Goal: Check status: Check status

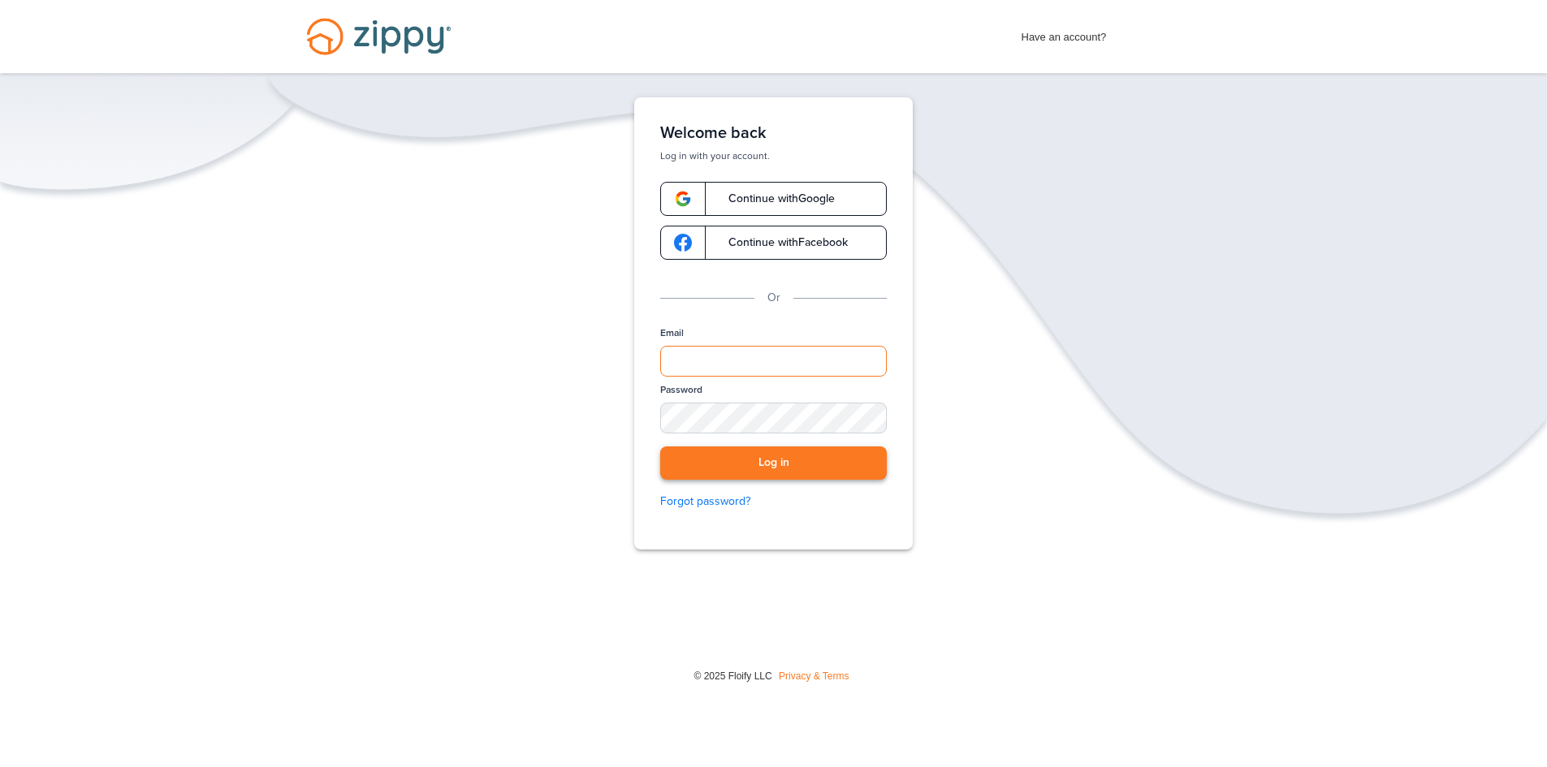
type input "**********"
click at [759, 472] on button "Log in" at bounding box center [773, 463] width 227 height 33
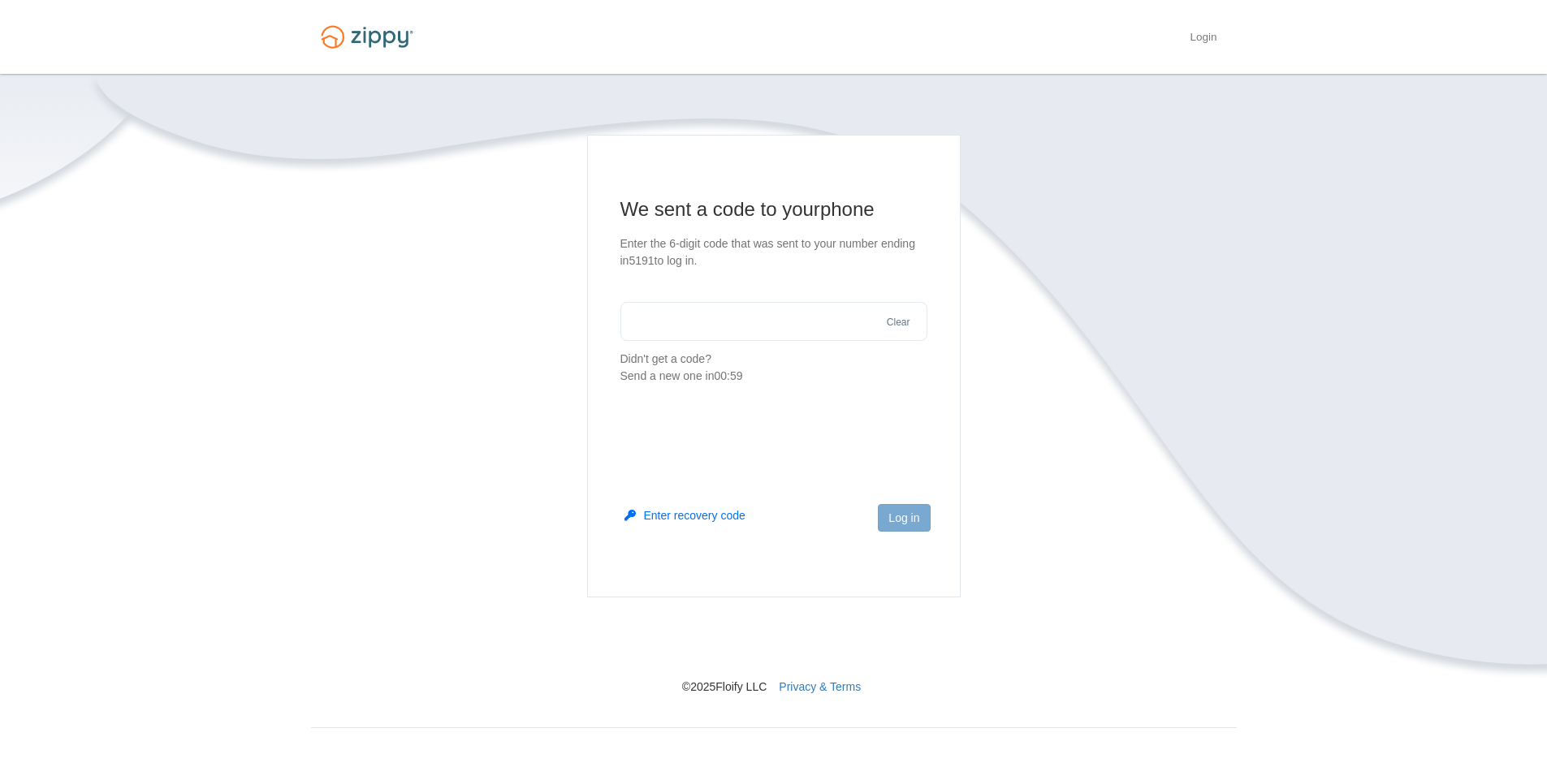
click at [725, 319] on input "text" at bounding box center [773, 321] width 307 height 39
type input "******"
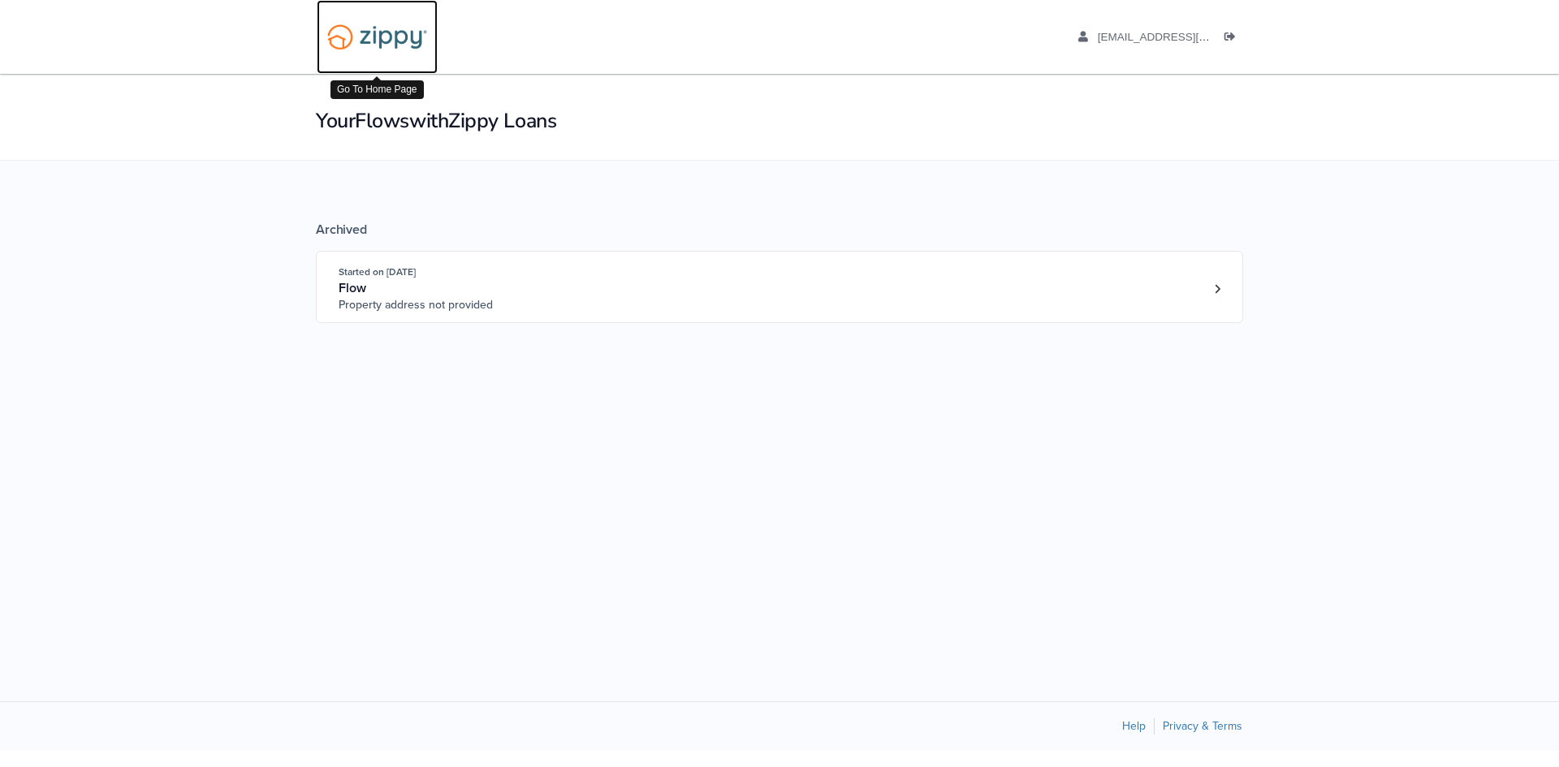
click at [368, 43] on img at bounding box center [377, 36] width 121 height 41
click at [1124, 34] on span "benjaminwuelling@gmail.com" at bounding box center [1191, 37] width 186 height 12
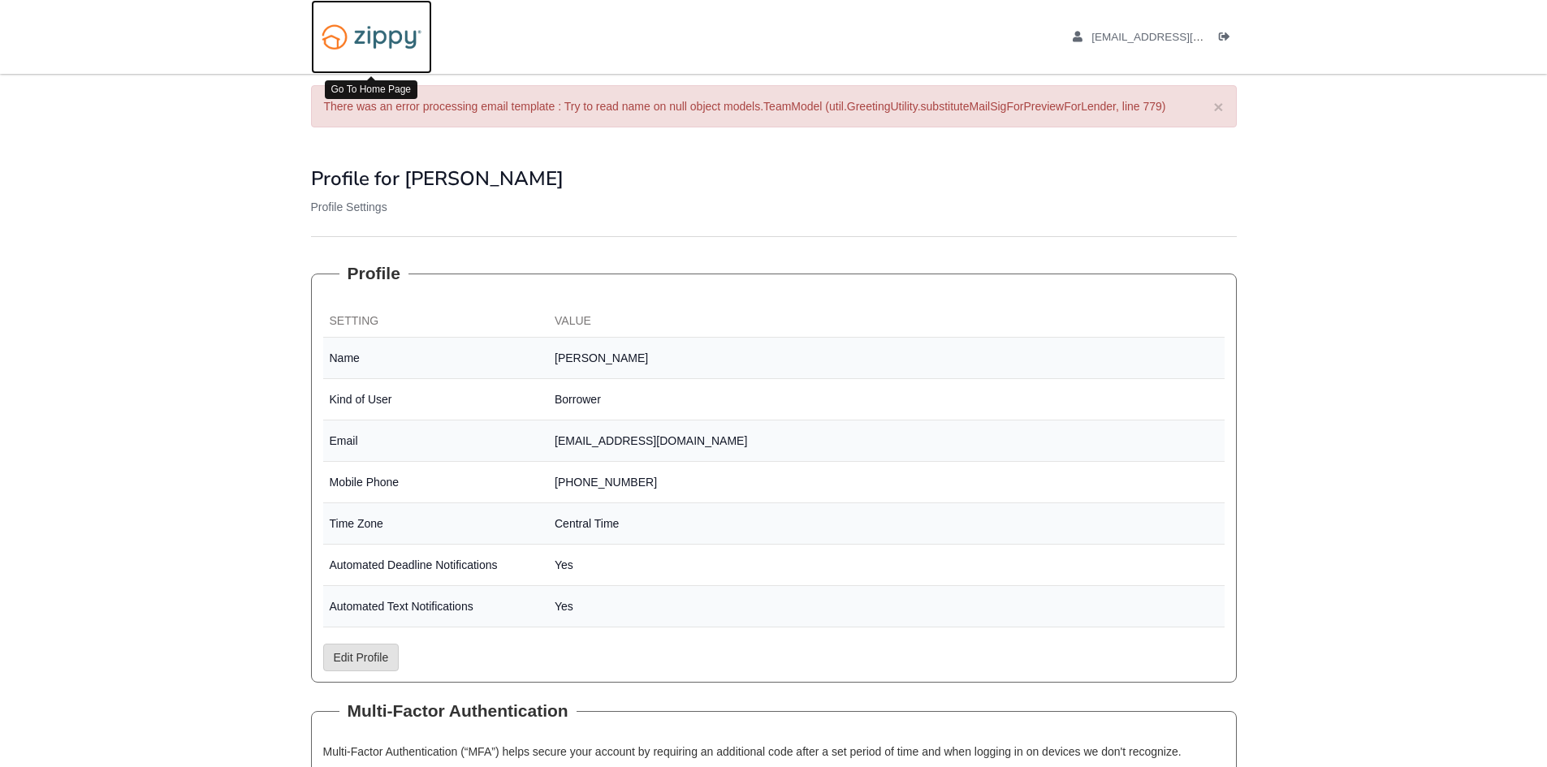
click at [352, 25] on img at bounding box center [371, 36] width 121 height 41
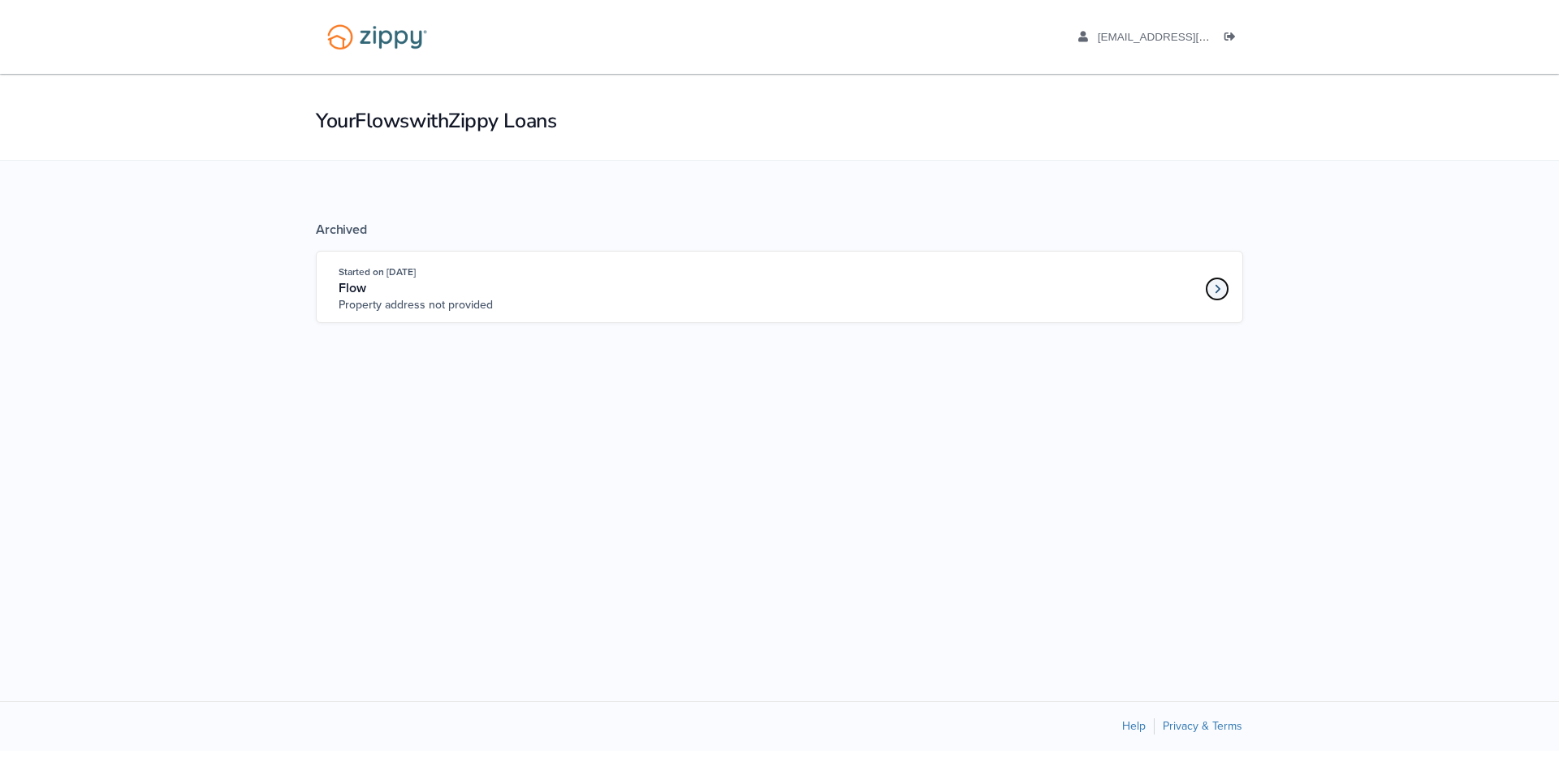
click at [1205, 288] on link "Loan number 4203881" at bounding box center [1217, 289] width 24 height 24
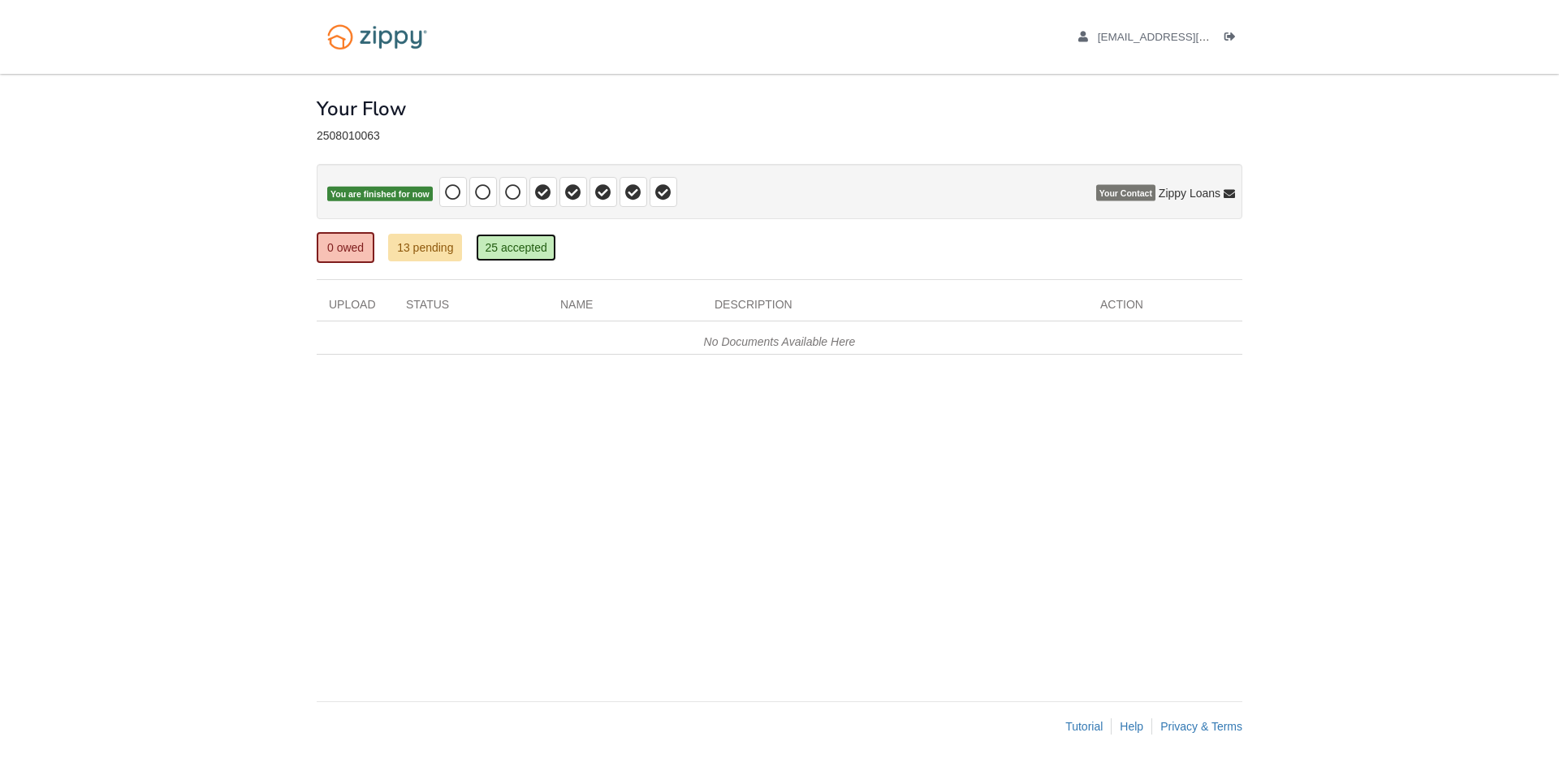
click at [533, 250] on link "25 accepted" at bounding box center [516, 248] width 80 height 28
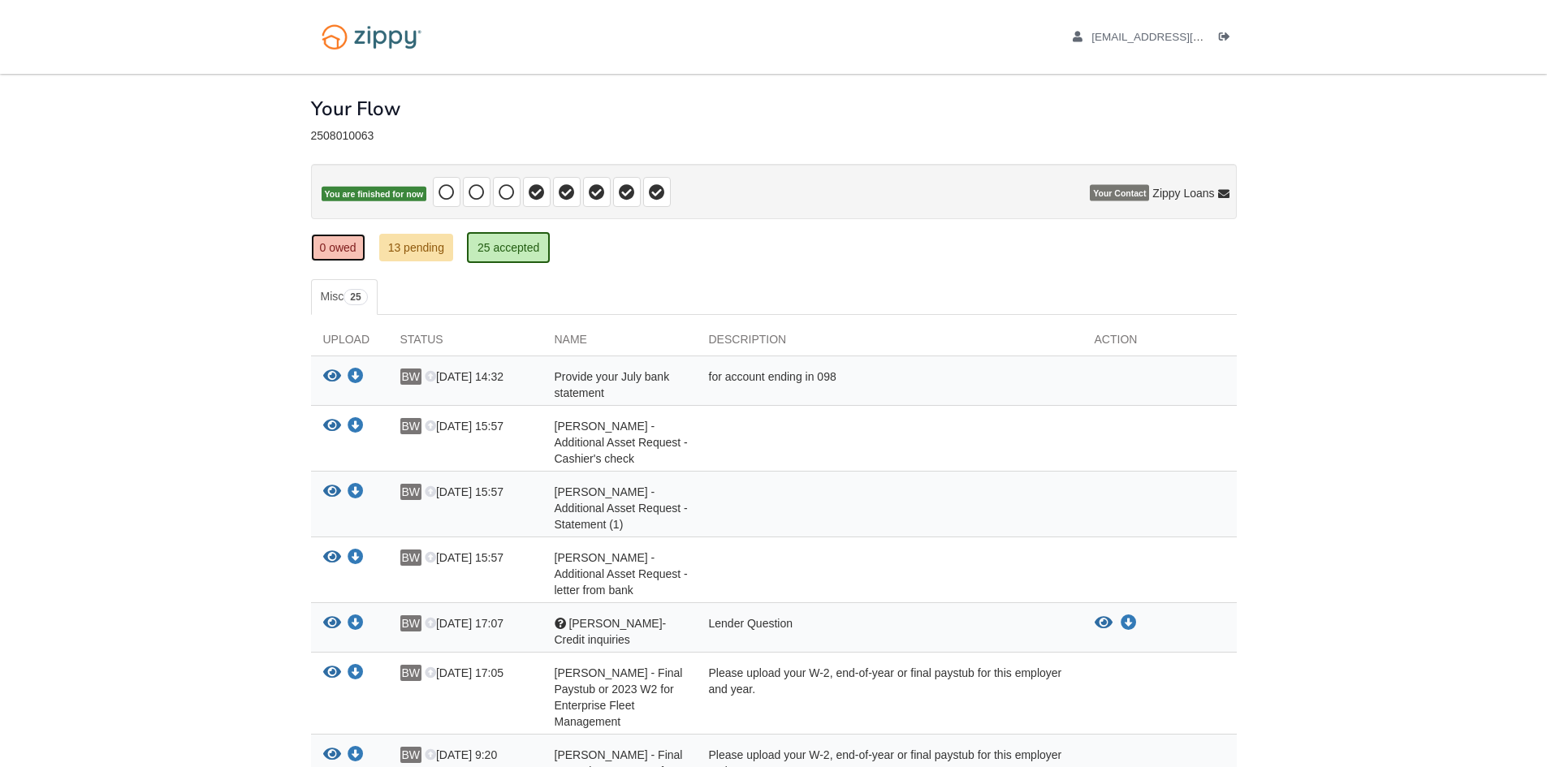
click at [334, 249] on link "0 owed" at bounding box center [338, 248] width 54 height 28
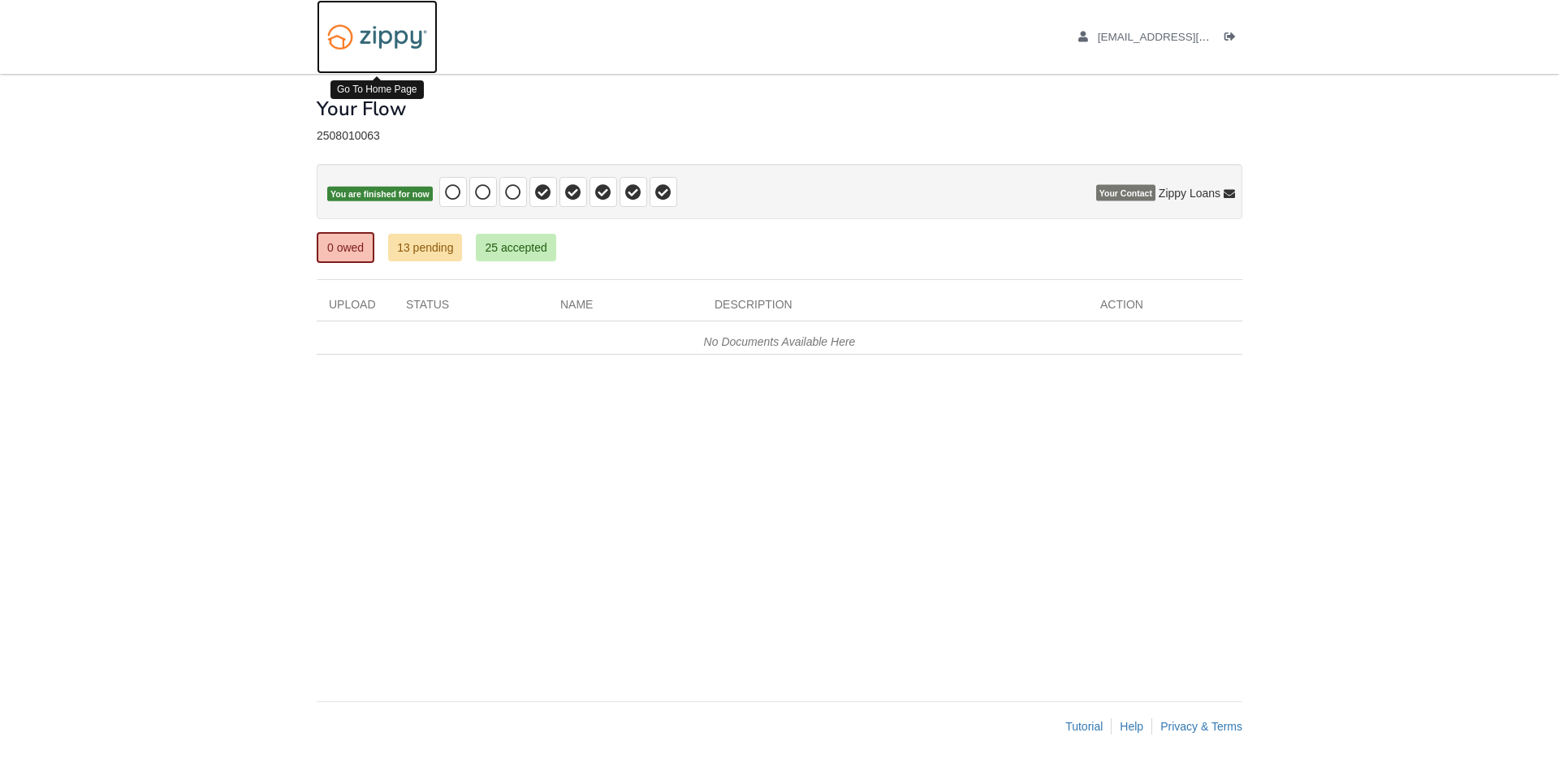
click at [370, 43] on img at bounding box center [377, 36] width 121 height 41
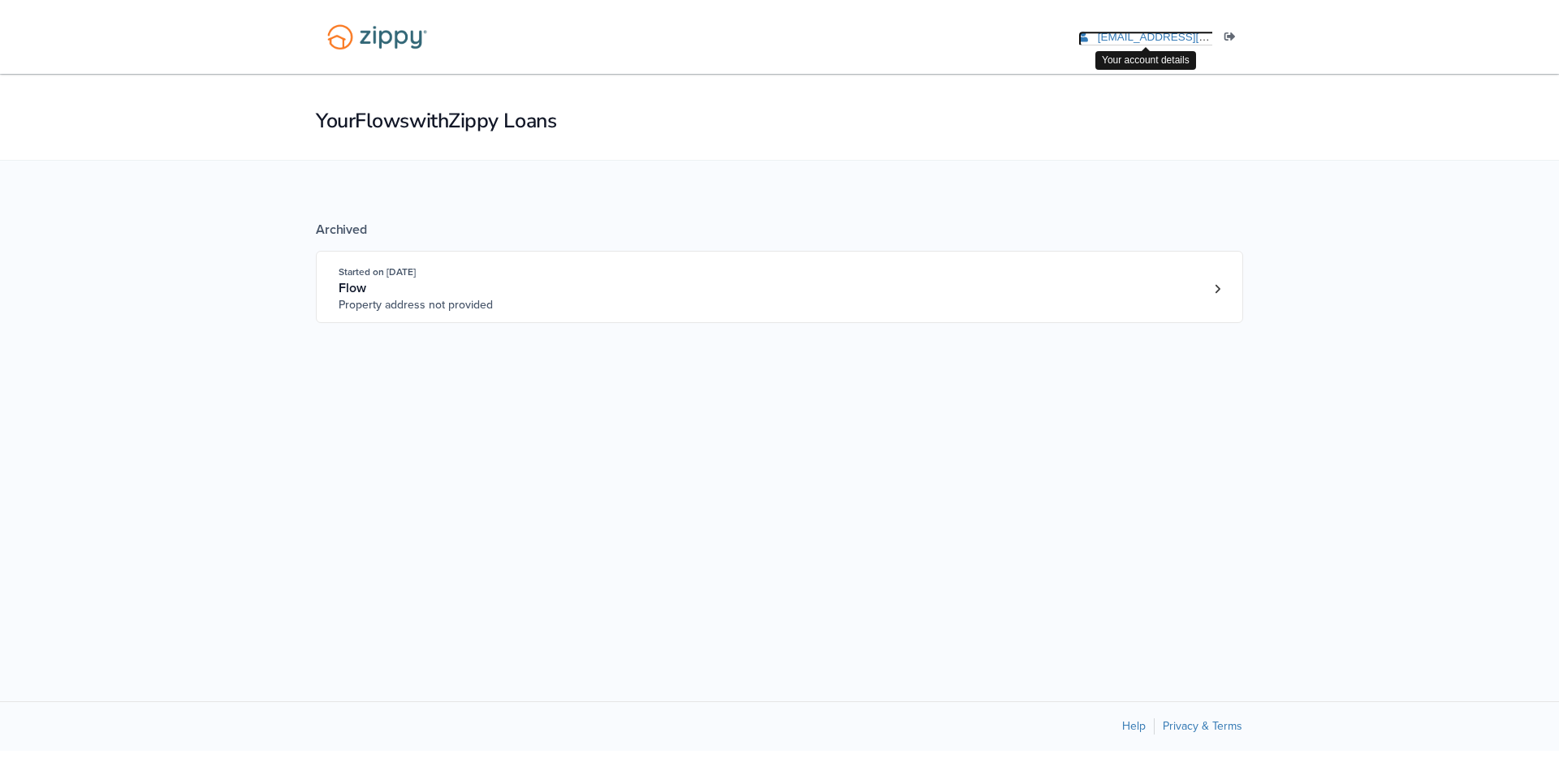
click at [1161, 37] on span "[EMAIL_ADDRESS][DOMAIN_NAME]" at bounding box center [1191, 37] width 186 height 12
